Goal: Task Accomplishment & Management: Manage account settings

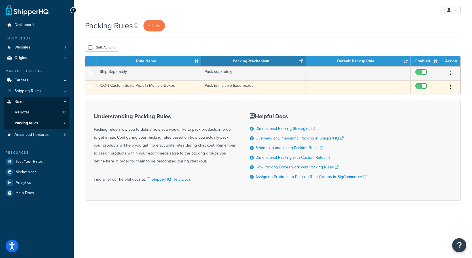
click at [122, 88] on td "ICON Custom Seats Pack In Multiple Boxes" at bounding box center [148, 87] width 105 height 14
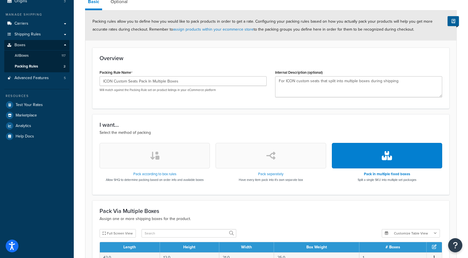
scroll to position [113, 0]
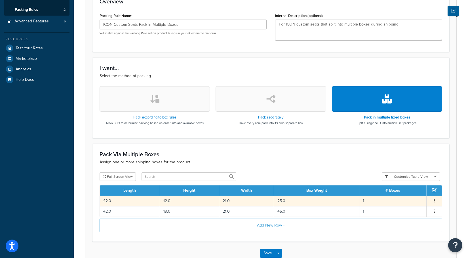
click at [436, 201] on span "Edit Delete" at bounding box center [434, 201] width 9 height 6
click at [433, 202] on button "button" at bounding box center [434, 201] width 5 height 6
click at [415, 197] on div "Edit" at bounding box center [405, 196] width 40 height 12
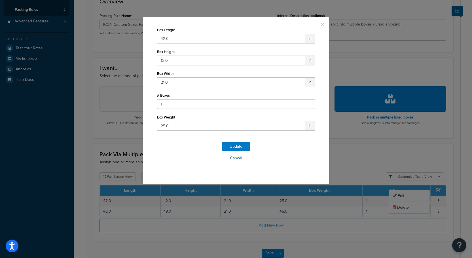
click at [235, 159] on button "Cancel" at bounding box center [236, 158] width 158 height 9
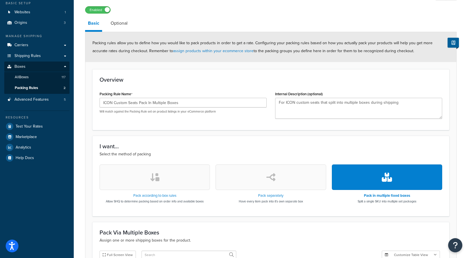
scroll to position [28, 0]
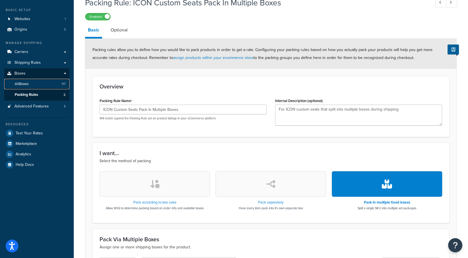
click at [41, 86] on link "All Boxes 117" at bounding box center [36, 84] width 65 height 10
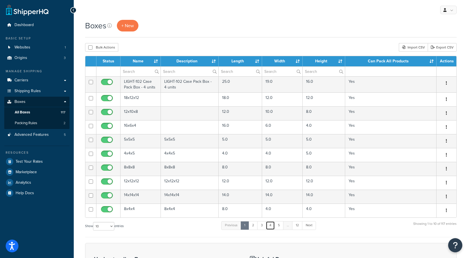
click at [274, 225] on link "4" at bounding box center [270, 225] width 9 height 9
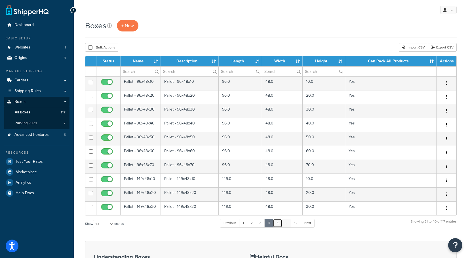
click at [280, 225] on link "5" at bounding box center [277, 223] width 9 height 9
click at [281, 225] on link "6" at bounding box center [277, 223] width 9 height 9
click at [281, 225] on link "7" at bounding box center [277, 223] width 9 height 9
click at [281, 225] on link "8" at bounding box center [277, 223] width 9 height 9
click at [281, 225] on link "9" at bounding box center [277, 223] width 9 height 9
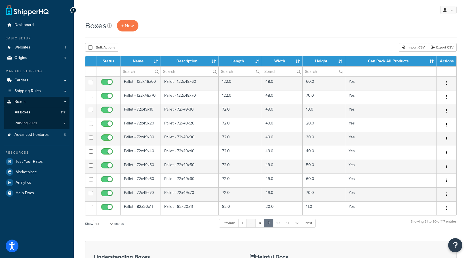
click at [281, 225] on link "10" at bounding box center [278, 223] width 10 height 9
click at [281, 225] on link "10" at bounding box center [277, 223] width 10 height 9
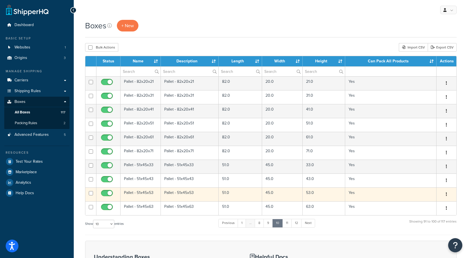
click at [206, 197] on td "Pallet - 51x45x53" at bounding box center [190, 194] width 58 height 14
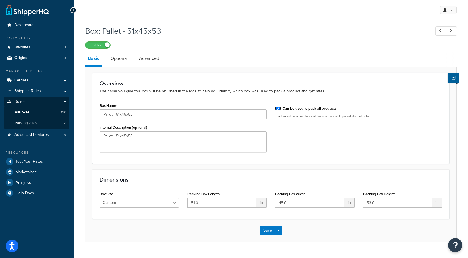
click at [278, 108] on input "Can be used to pack all products" at bounding box center [278, 108] width 6 height 4
checkbox input "false"
click at [123, 61] on link "Optional" at bounding box center [119, 59] width 23 height 14
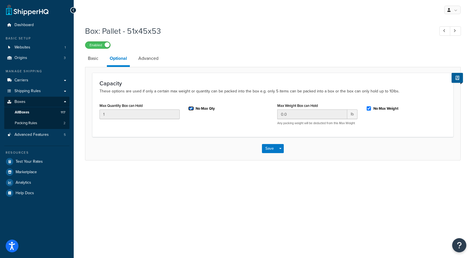
click at [189, 109] on input "No Max Qty" at bounding box center [191, 108] width 6 height 4
checkbox input "false"
click at [96, 115] on div "Max Quantity Box can Hold 1" at bounding box center [139, 113] width 89 height 22
type input "8"
click at [109, 142] on div "Save Save Dropdown Save and Edit Save and Duplicate Save and Create New" at bounding box center [272, 148] width 375 height 23
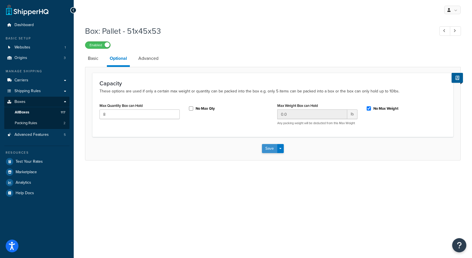
click at [269, 149] on button "Save" at bounding box center [269, 148] width 15 height 9
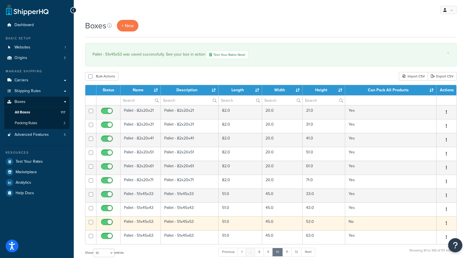
click at [197, 223] on td "Pallet - 51x45x53" at bounding box center [190, 223] width 58 height 14
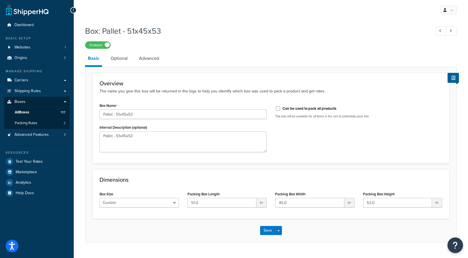
click at [456, 242] on button "Open Resource Center" at bounding box center [456, 246] width 16 height 16
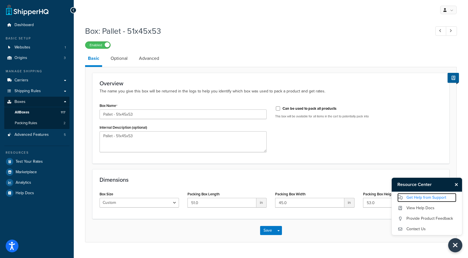
click at [417, 195] on link "Get Help from Support" at bounding box center [426, 197] width 59 height 9
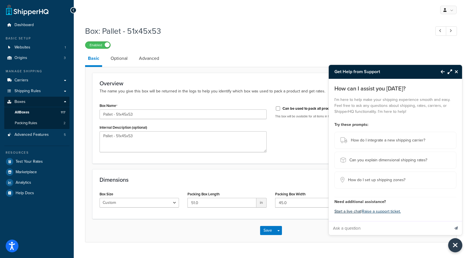
click at [352, 210] on button "Start a live chat" at bounding box center [347, 212] width 27 height 8
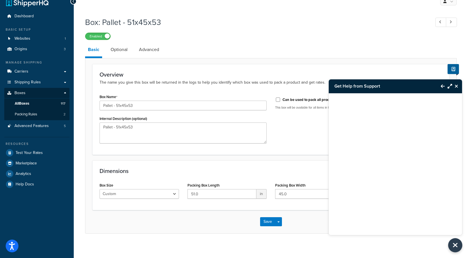
scroll to position [13, 0]
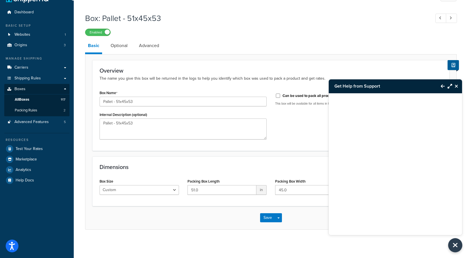
click at [125, 41] on link "Optional" at bounding box center [119, 46] width 23 height 14
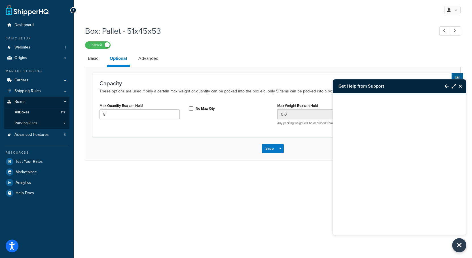
drag, startPoint x: 103, startPoint y: 9, endPoint x: 145, endPoint y: 5, distance: 41.6
click at [103, 9] on div "Get Help from Support My Profile Billing Global Settings Contact Us Logout" at bounding box center [273, 10] width 398 height 20
drag, startPoint x: 164, startPoint y: 32, endPoint x: 128, endPoint y: 32, distance: 36.3
click at [128, 32] on h1 "Box: Pallet - 51x45x53" at bounding box center [257, 31] width 344 height 11
copy h1 "51x45x53"
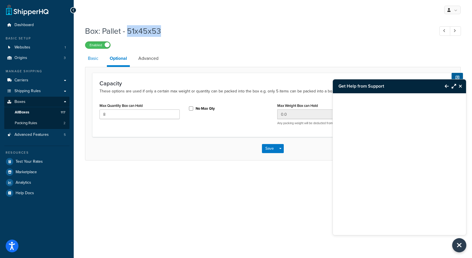
click at [96, 60] on link "Basic" at bounding box center [93, 59] width 16 height 14
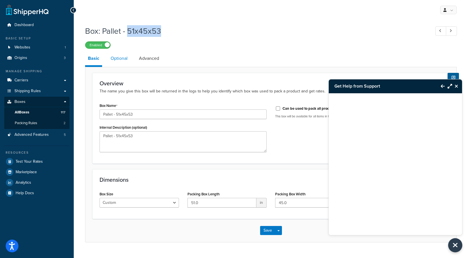
click at [117, 59] on link "Optional" at bounding box center [119, 59] width 23 height 14
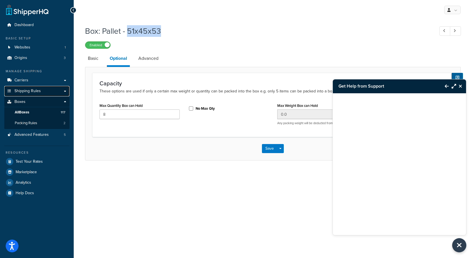
click at [66, 92] on link "Shipping Rules" at bounding box center [36, 91] width 65 height 10
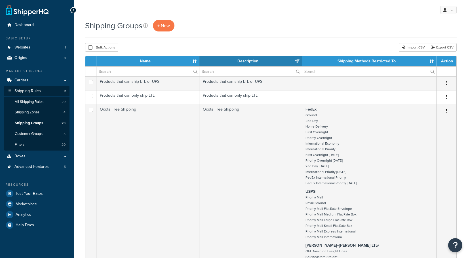
select select "15"
click at [55, 155] on link "Boxes" at bounding box center [36, 156] width 65 height 10
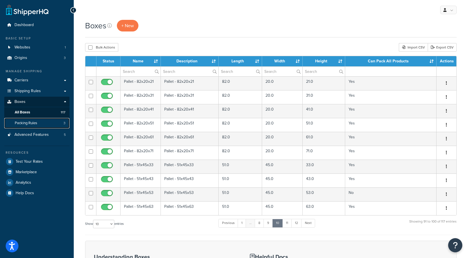
click at [46, 125] on link "Packing Rules 3" at bounding box center [36, 123] width 65 height 10
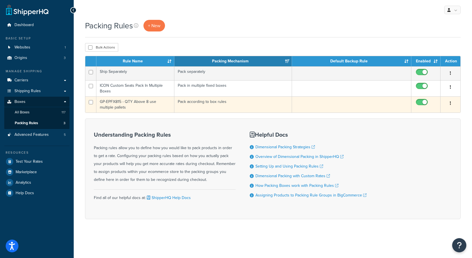
click at [147, 105] on td "GP-EPFX815 - QTY Above 8 use multiple pallets" at bounding box center [135, 104] width 78 height 16
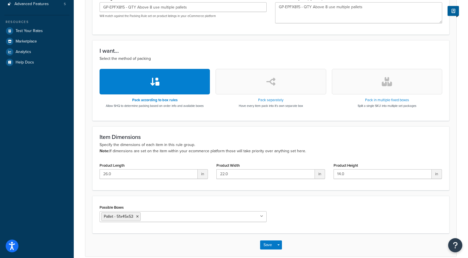
scroll to position [73, 0]
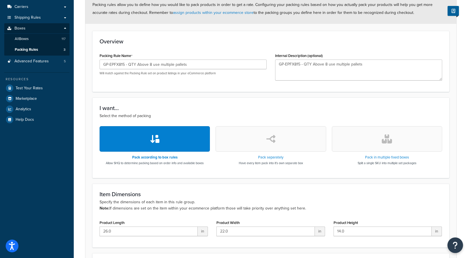
click at [455, 246] on icon "Open Resource Center" at bounding box center [455, 245] width 5 height 8
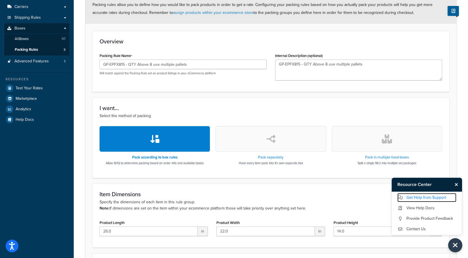
click at [423, 199] on link "Get Help from Support" at bounding box center [426, 197] width 59 height 9
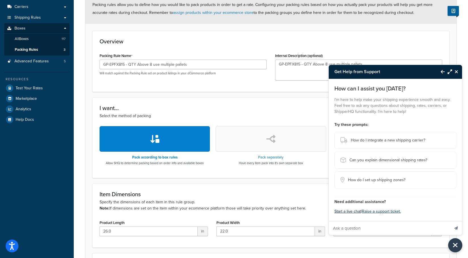
click at [351, 214] on button "Start a live chat" at bounding box center [347, 212] width 27 height 8
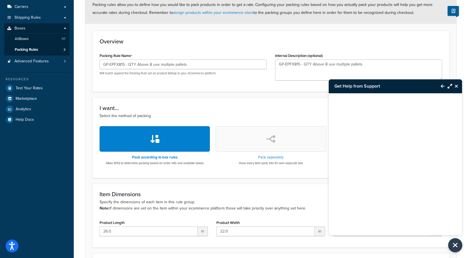
scroll to position [102, 0]
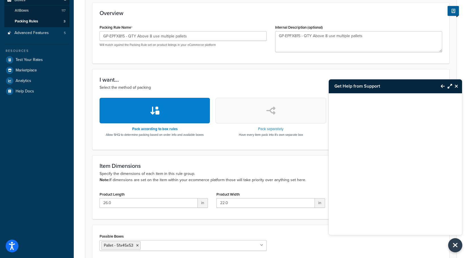
click at [82, 81] on div "Packing Rule: GP-EPFX815 - QTY Above 8 use multiple pallets Enabled Basic Optio…" at bounding box center [271, 110] width 394 height 379
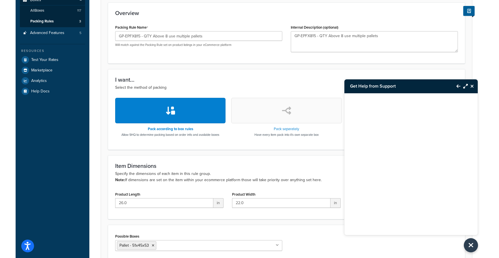
scroll to position [159, 0]
